Goal: Task Accomplishment & Management: Use online tool/utility

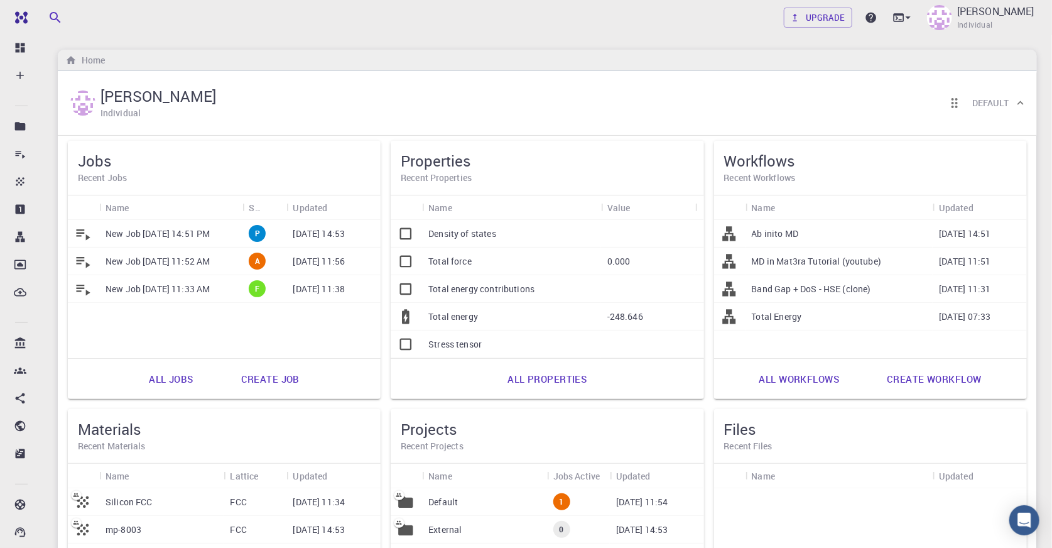
click at [185, 263] on p "New Job [DATE] 11:52 AM" at bounding box center [157, 261] width 104 height 13
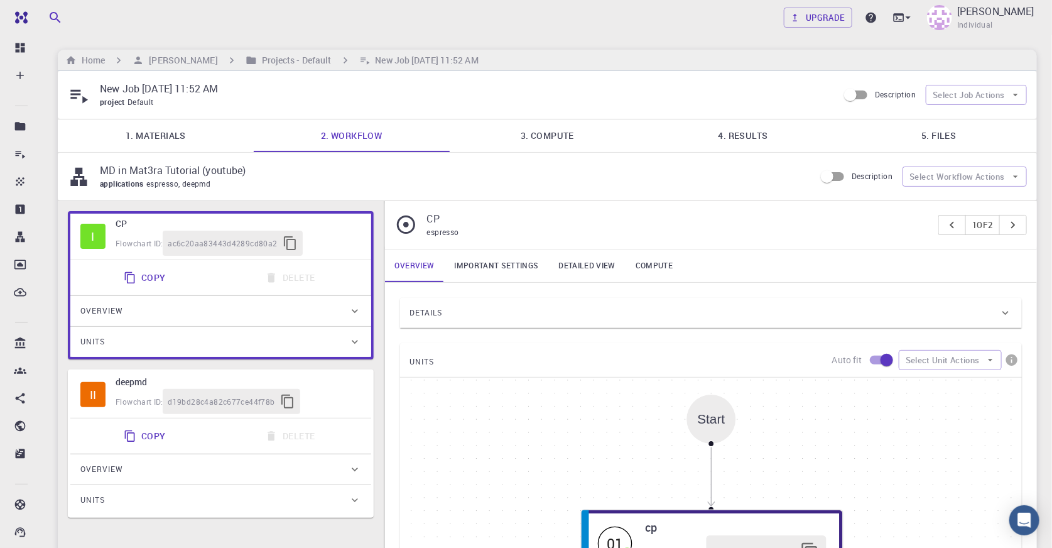
type input "/export/share/pseudo/si/gga/pbe/gbrv/1.0/us/si_pbe_gbrv_1.0.upf"
type input "/export/share/pseudo/c/gga/pbe/gbrv/1.2/us/c_pbe_gbrv_1.2.upf"
type input "/export/share/pseudo/n/gga/pbe/gbrv/1.2/us/n_pbe_gbrv_1.2.upf"
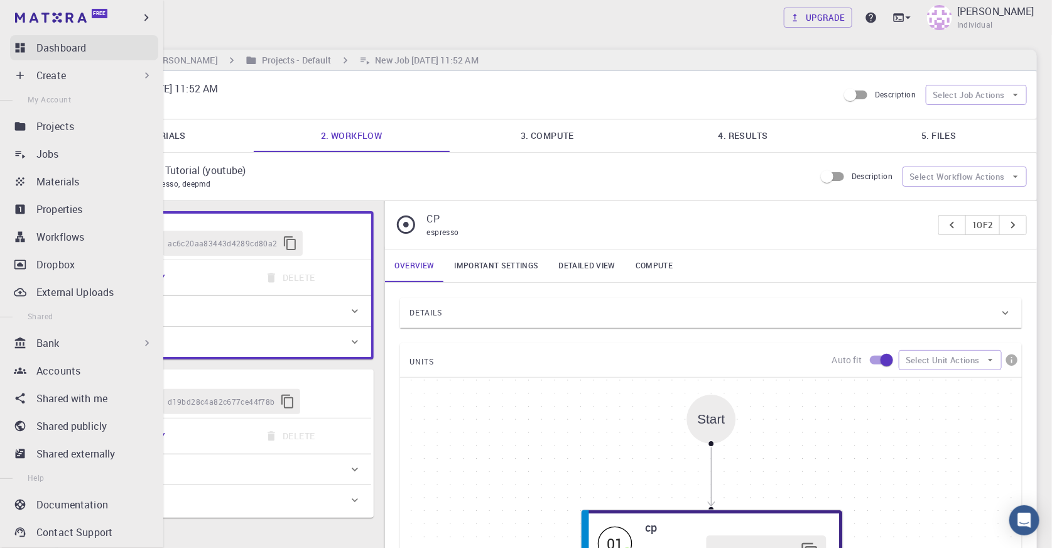
click at [55, 53] on p "Dashboard" at bounding box center [61, 47] width 50 height 15
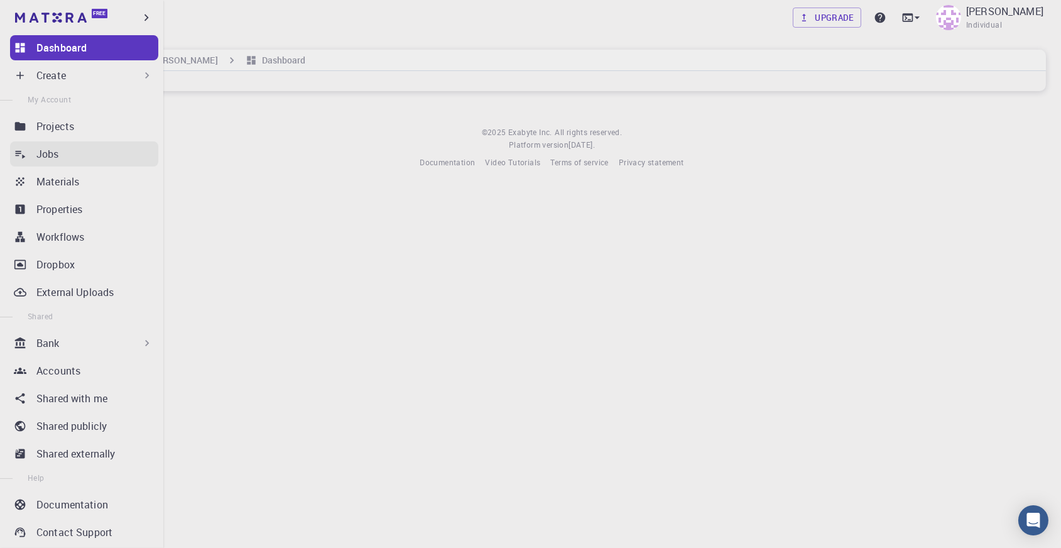
click at [83, 151] on div "Jobs" at bounding box center [97, 153] width 122 height 15
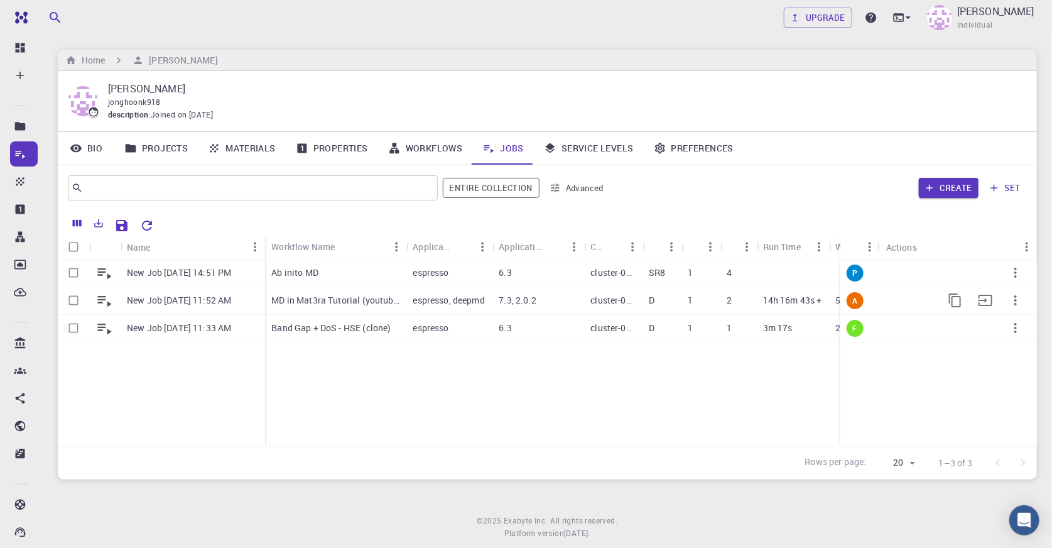
click at [586, 301] on div "cluster-001" at bounding box center [613, 301] width 58 height 28
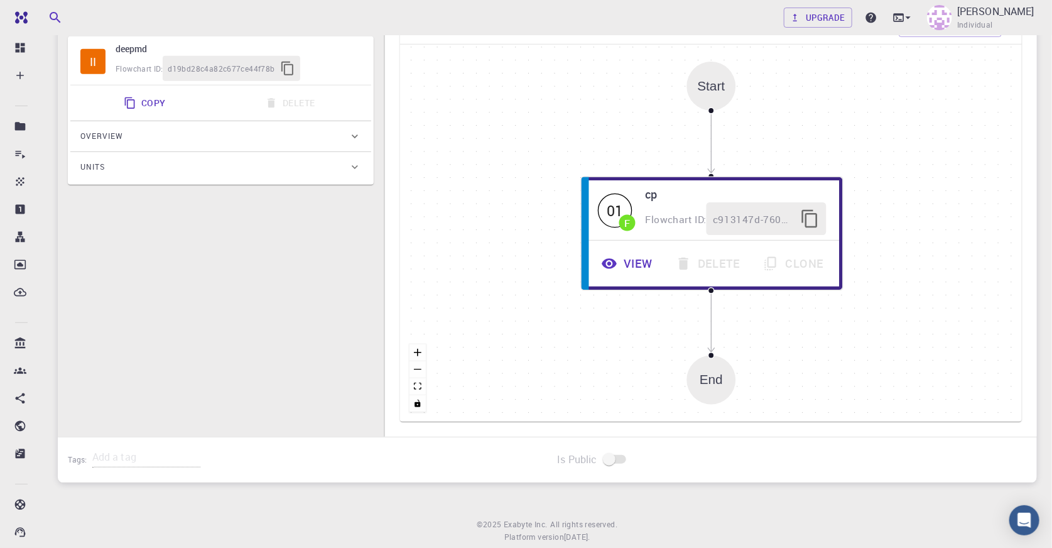
scroll to position [95, 0]
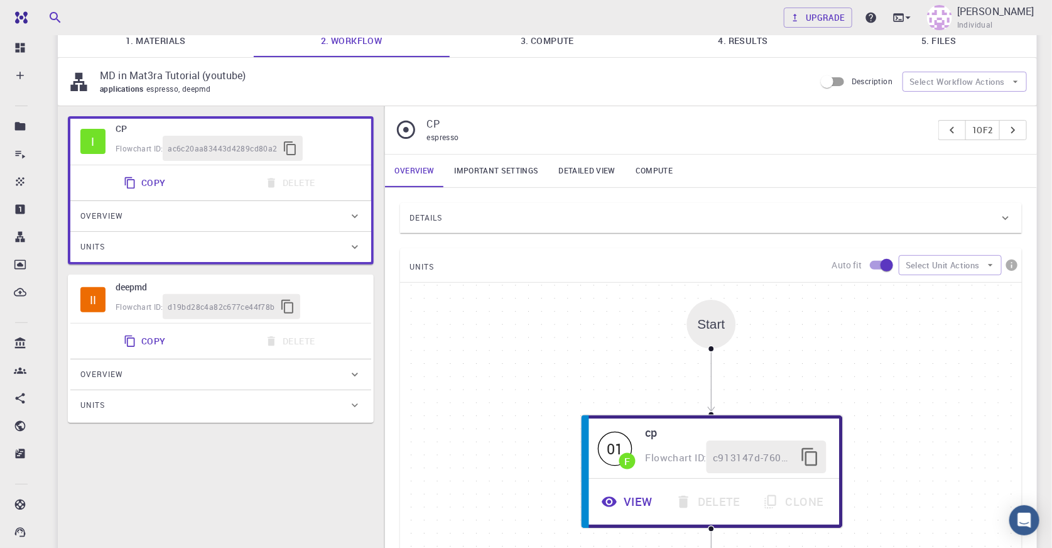
click at [347, 328] on div "Copy Delete" at bounding box center [220, 340] width 291 height 25
type input "deepmd"
type input "2.0.2"
type input "Default"
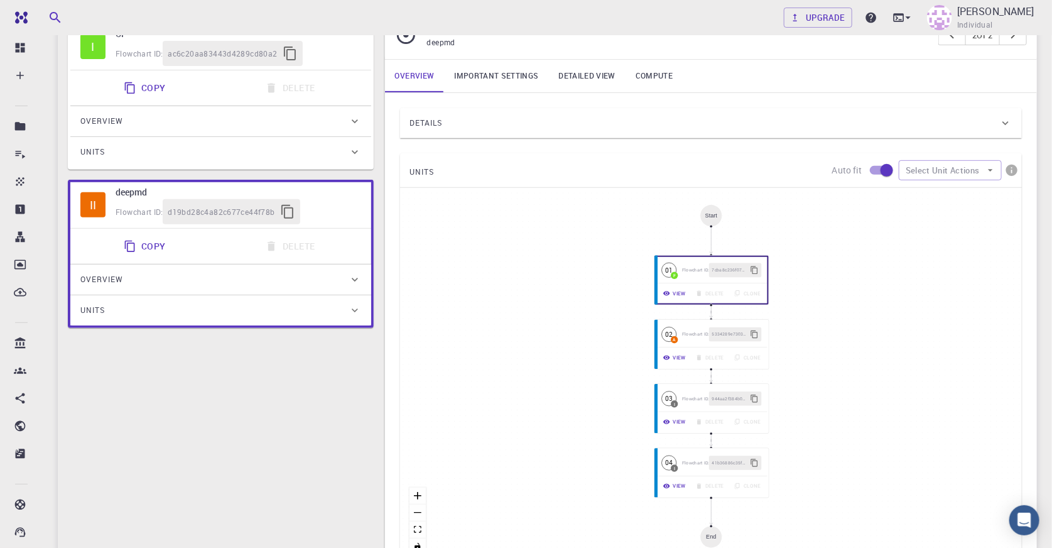
scroll to position [238, 0]
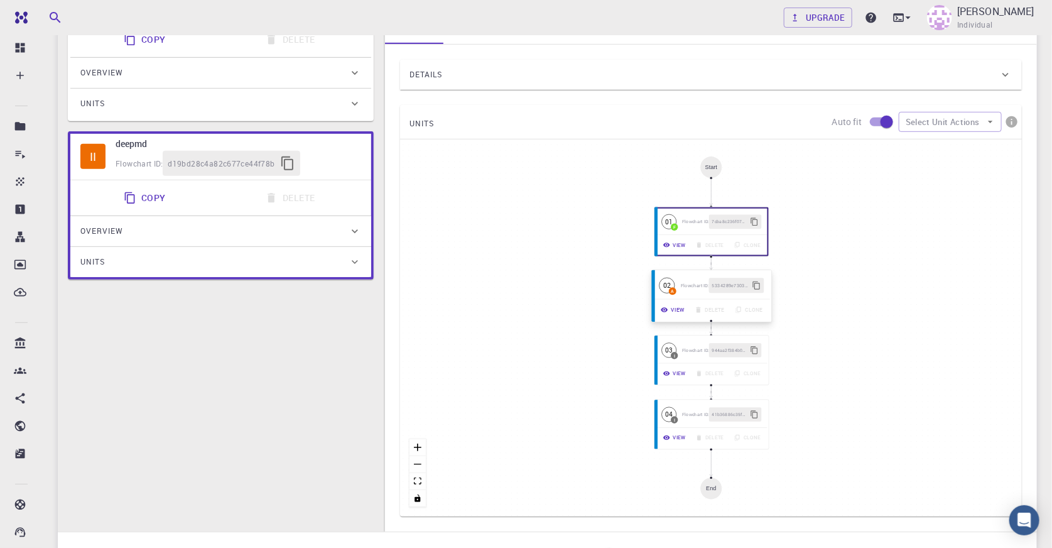
click at [678, 313] on button "View" at bounding box center [673, 309] width 34 height 15
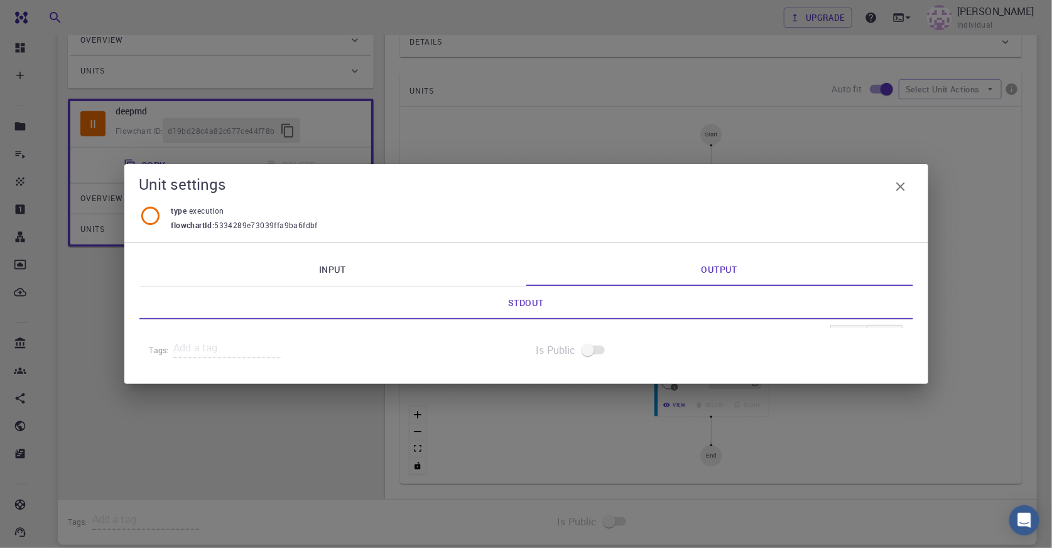
scroll to position [285, 0]
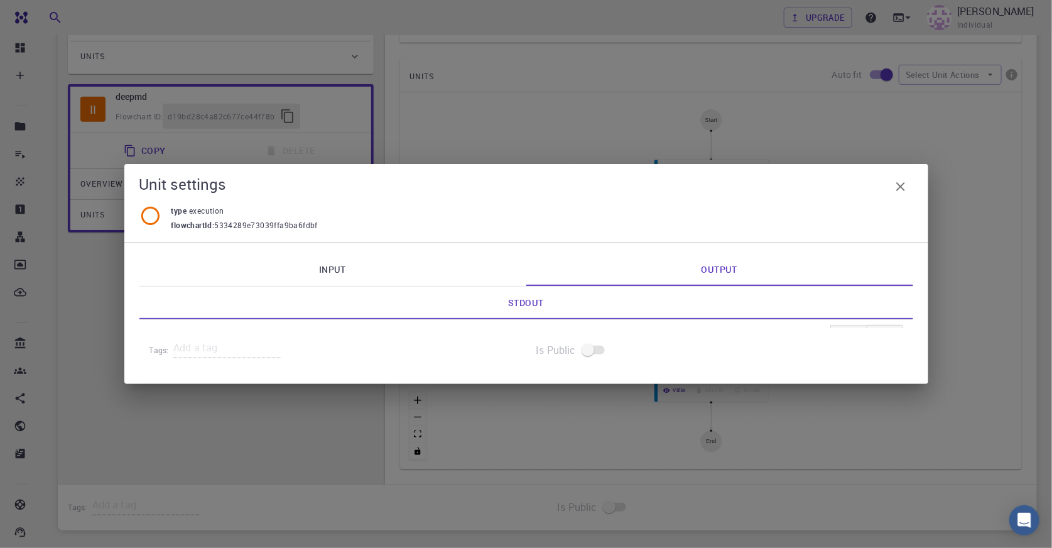
click at [365, 270] on link "Input" at bounding box center [332, 269] width 387 height 33
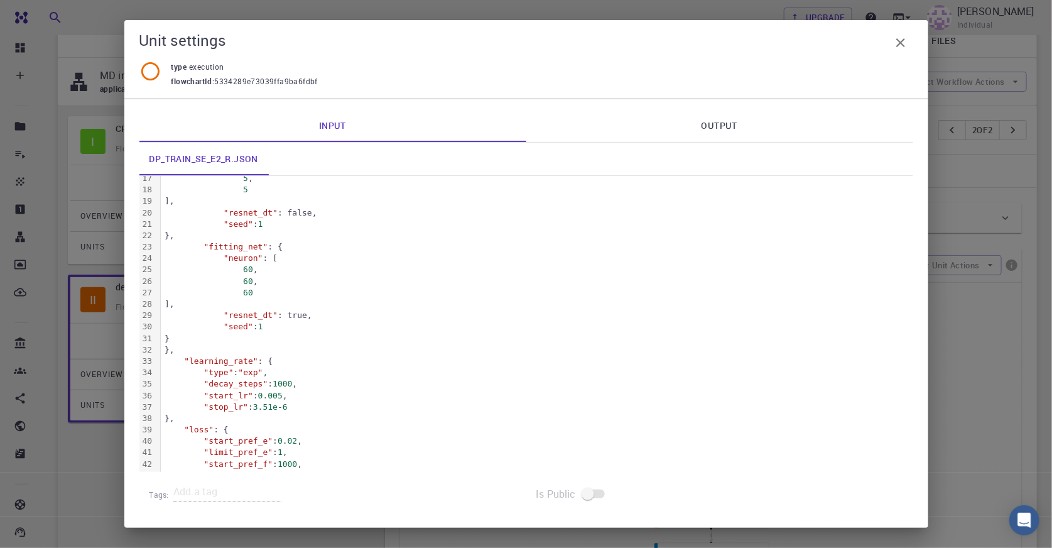
scroll to position [0, 0]
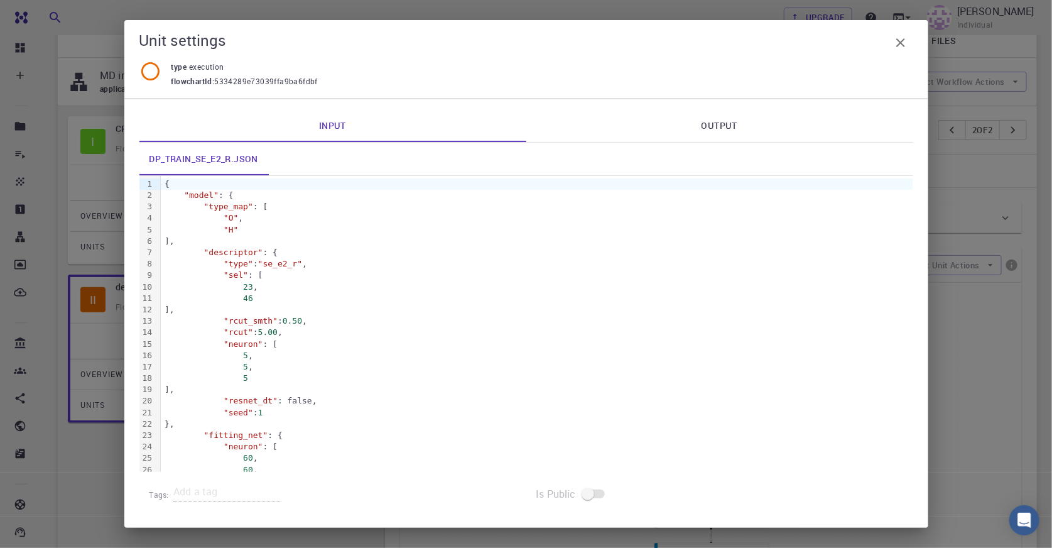
click at [732, 127] on link "Output" at bounding box center [719, 125] width 387 height 33
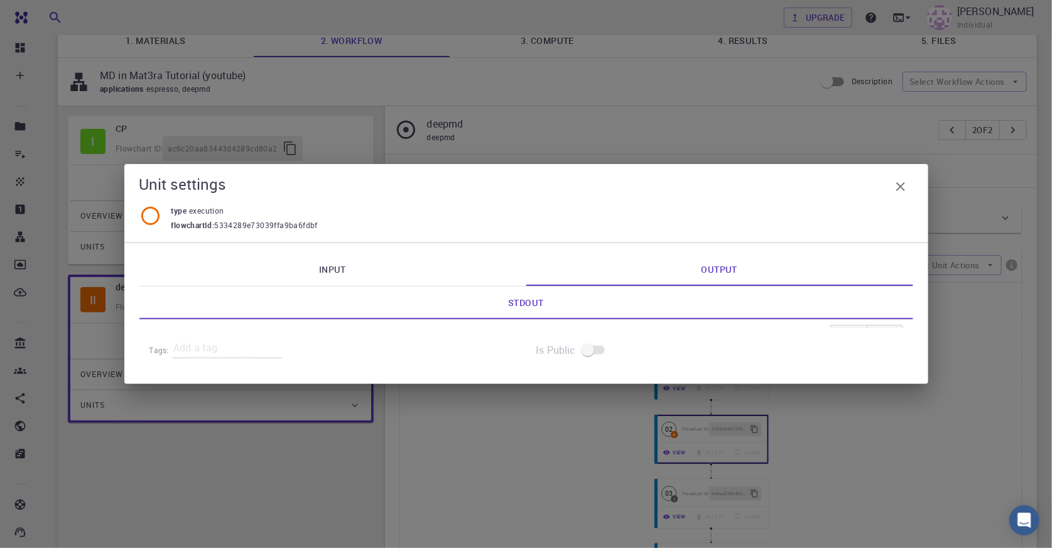
click at [902, 186] on icon "button" at bounding box center [900, 186] width 15 height 15
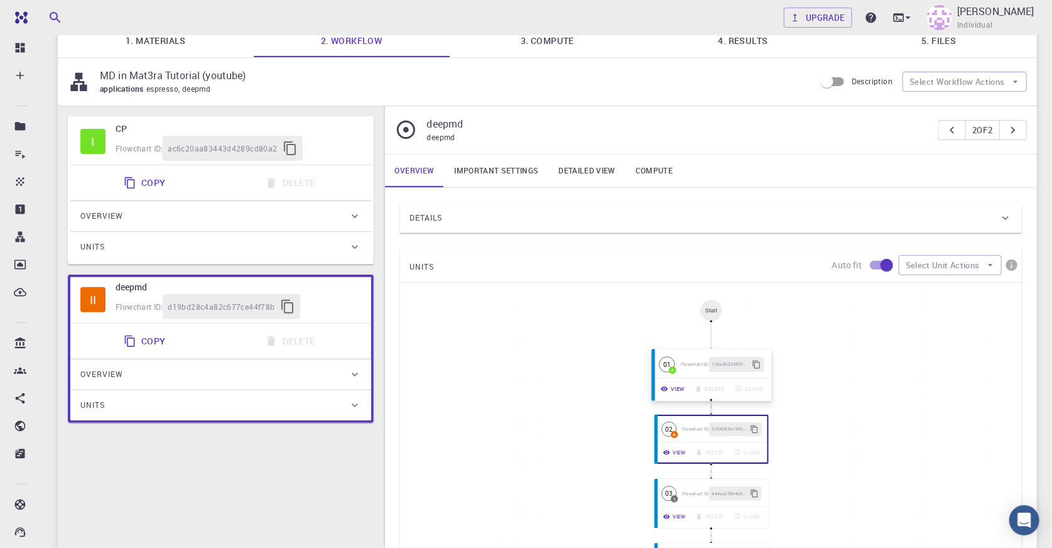
click at [676, 386] on button "View" at bounding box center [673, 388] width 34 height 15
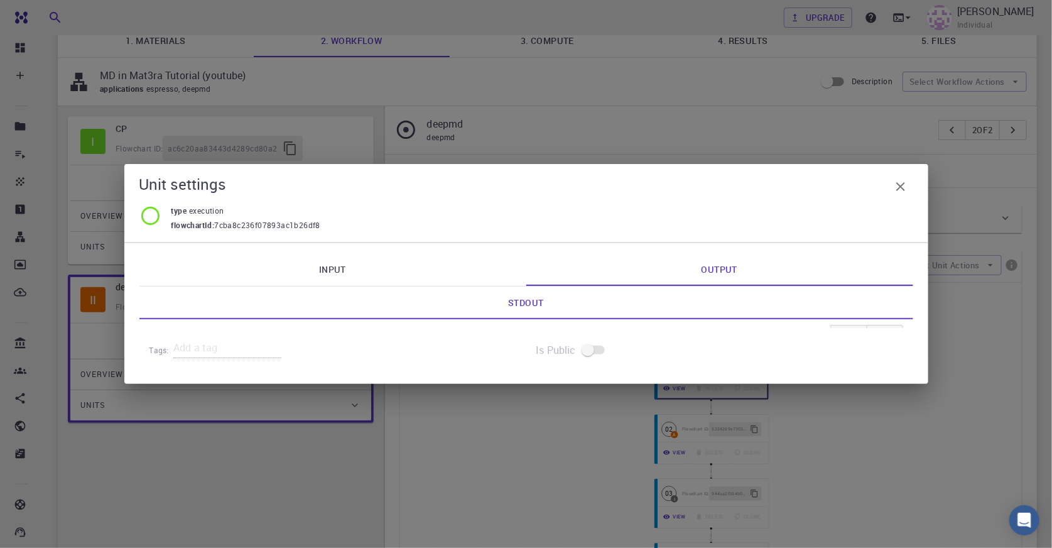
click at [410, 261] on link "Input" at bounding box center [332, 269] width 387 height 33
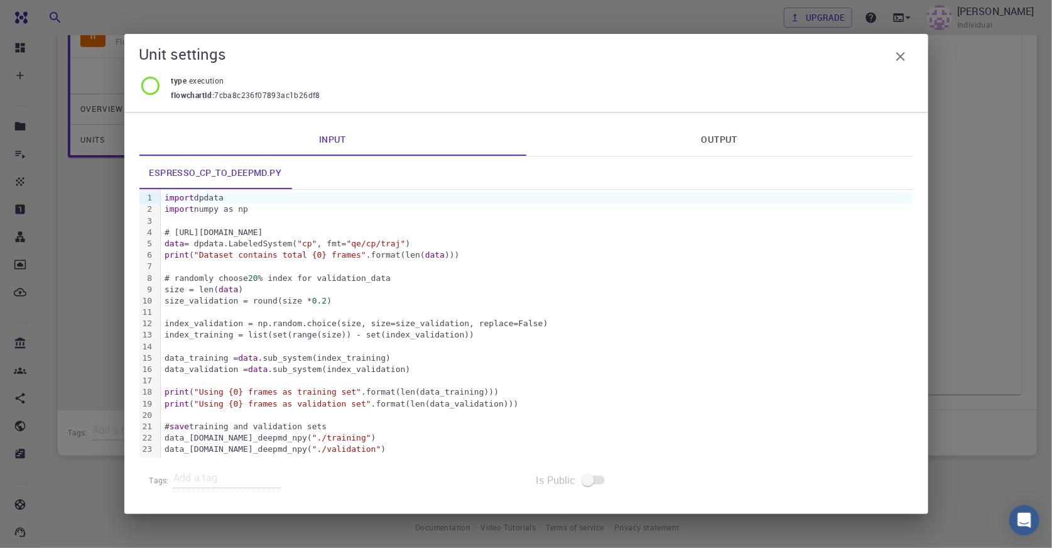
scroll to position [369, 0]
click at [900, 57] on icon "button" at bounding box center [900, 56] width 9 height 9
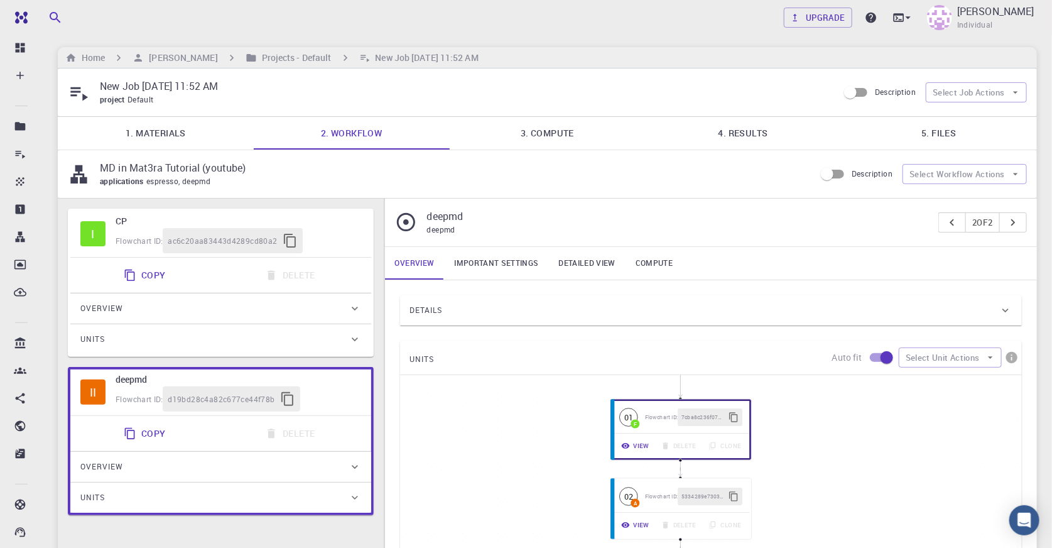
scroll to position [0, 0]
